Goal: Task Accomplishment & Management: Manage account settings

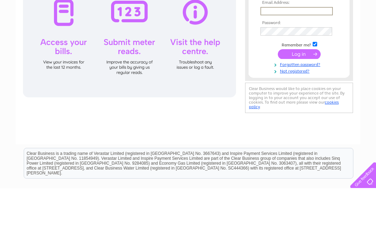
type input "D"
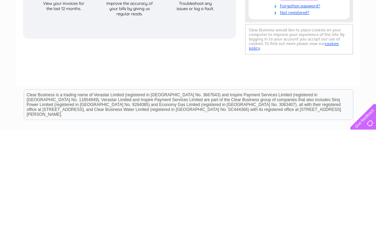
type input "westendbowlingclubperth@yahoo.co.uk"
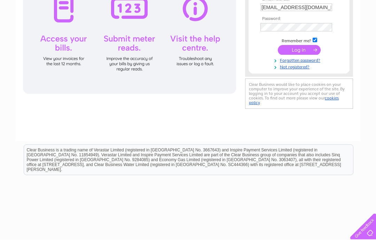
click at [303, 54] on input "submit" at bounding box center [299, 50] width 43 height 10
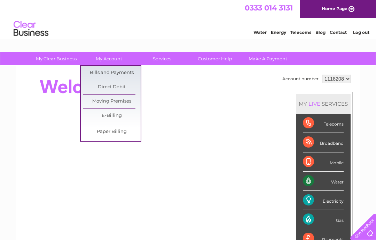
click at [120, 72] on link "Bills and Payments" at bounding box center [112, 73] width 58 height 14
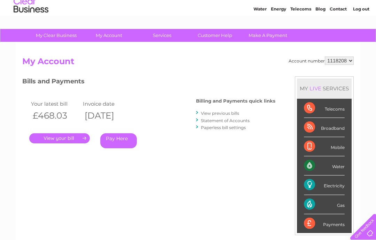
scroll to position [23, 0]
click at [73, 141] on link "." at bounding box center [59, 138] width 61 height 10
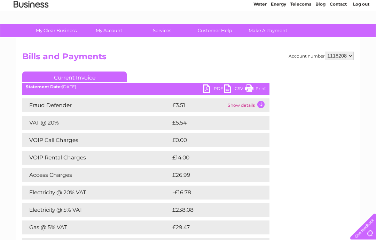
scroll to position [28, 0]
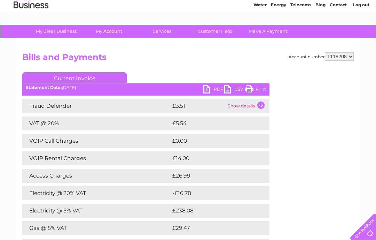
click at [206, 89] on link "PDF" at bounding box center [214, 90] width 21 height 10
